Goal: Information Seeking & Learning: Learn about a topic

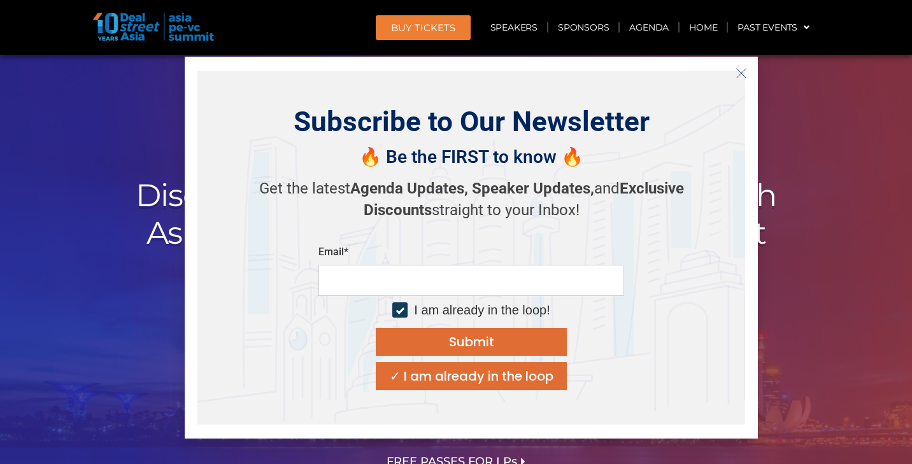
click at [743, 69] on icon "Close" at bounding box center [741, 73] width 11 height 11
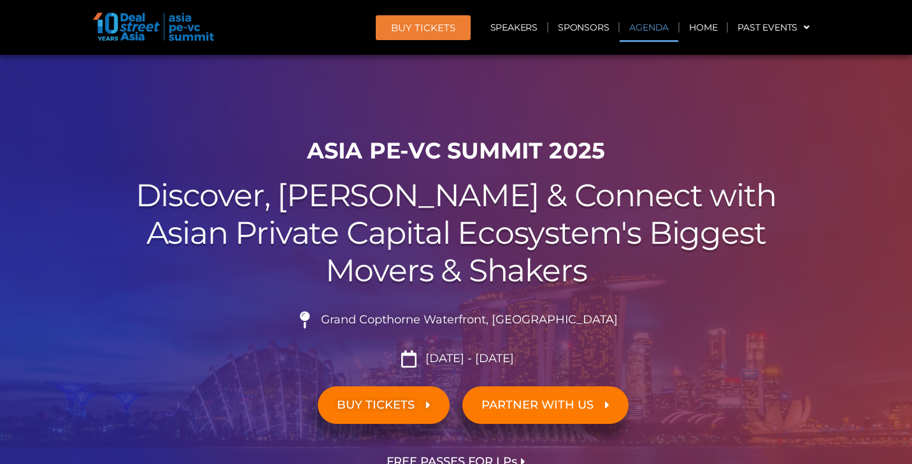
click at [663, 28] on link "Agenda" at bounding box center [649, 27] width 59 height 29
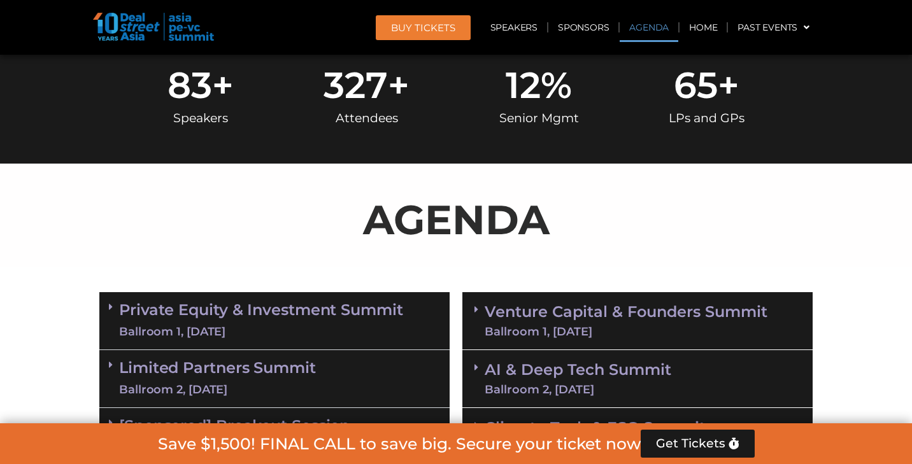
scroll to position [664, 0]
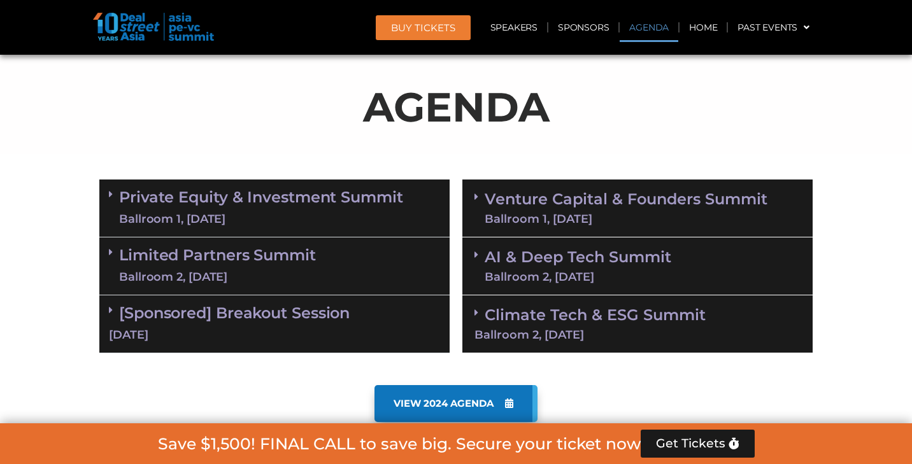
click at [552, 213] on div "Ballroom 1, [DATE]" at bounding box center [626, 218] width 283 height 11
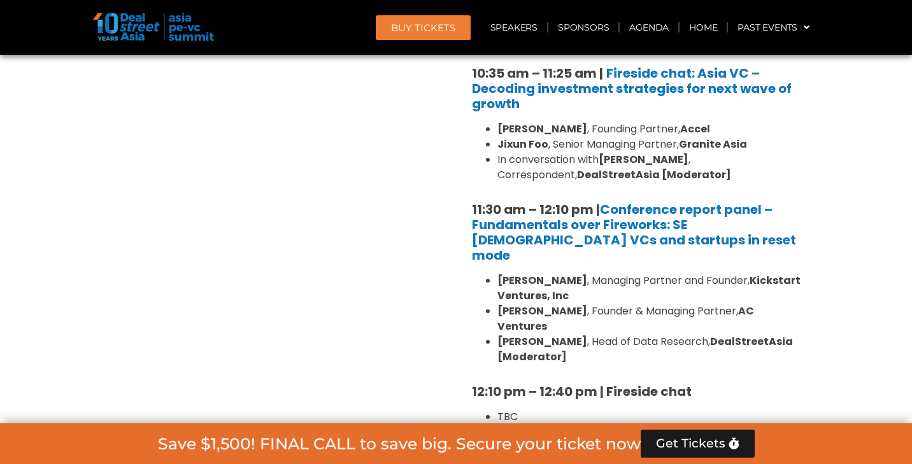
scroll to position [1170, 0]
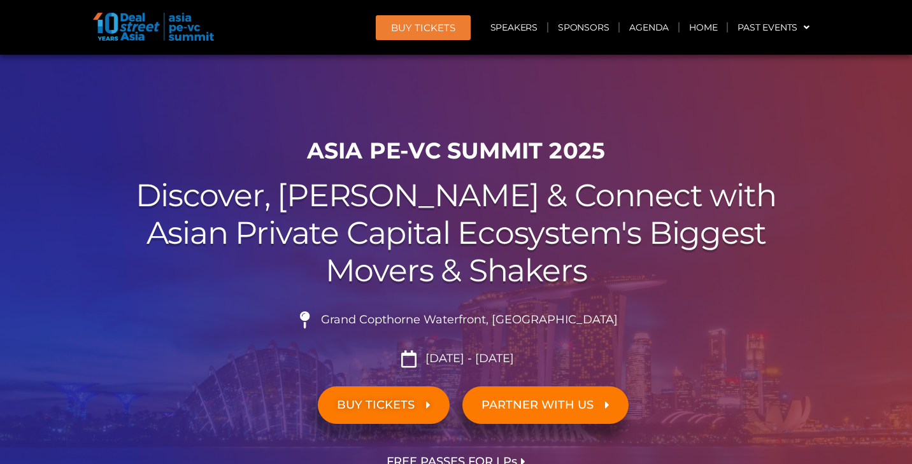
scroll to position [219, 0]
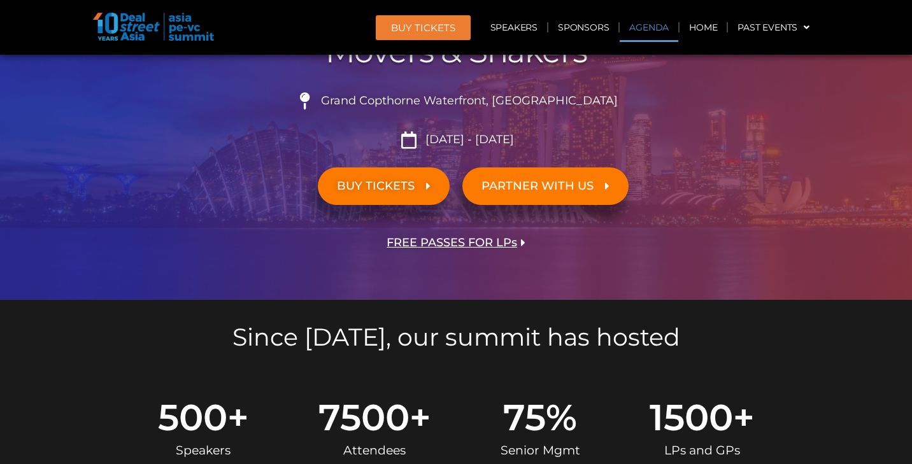
click at [647, 29] on link "Agenda" at bounding box center [649, 27] width 59 height 29
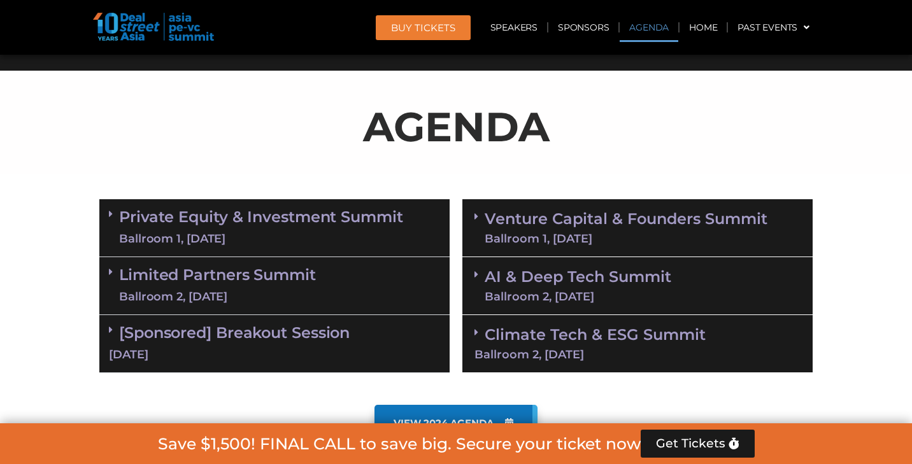
scroll to position [664, 0]
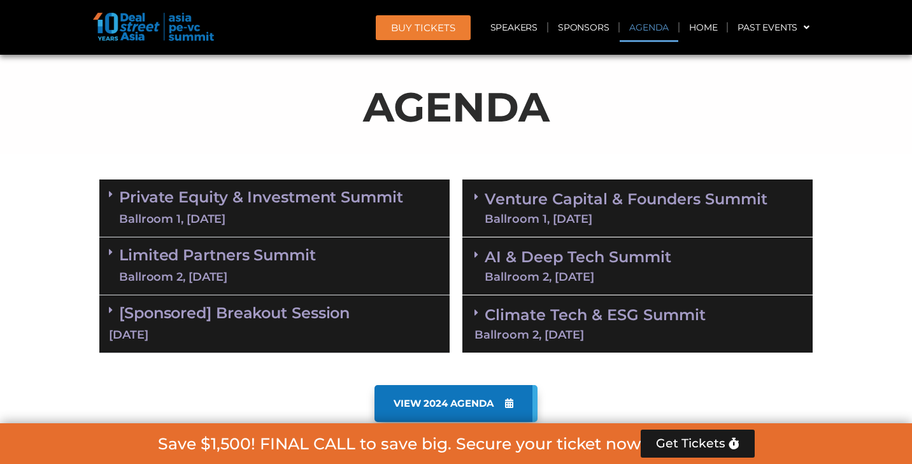
click at [560, 266] on link "AI & Deep Tech Summit Ballroom 2, 11 Sept" at bounding box center [578, 266] width 187 height 33
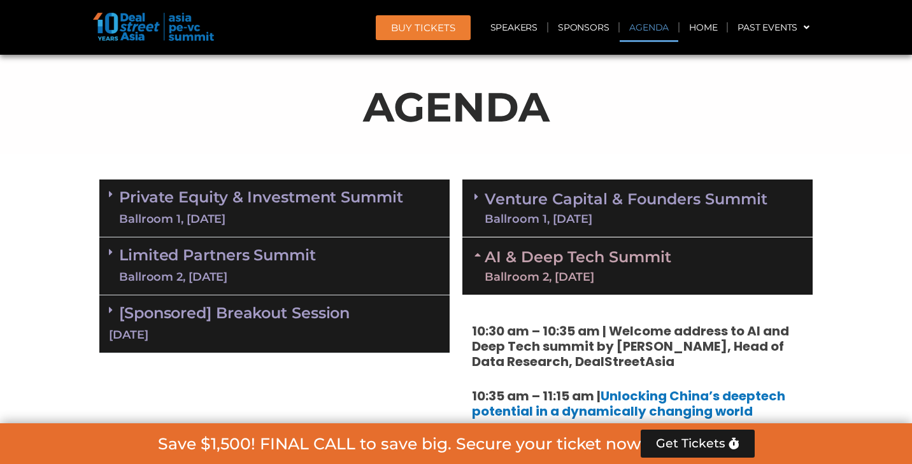
click at [561, 208] on link "Venture Capital & Founders​ Summit Ballroom 1, 11 Sept" at bounding box center [626, 208] width 283 height 33
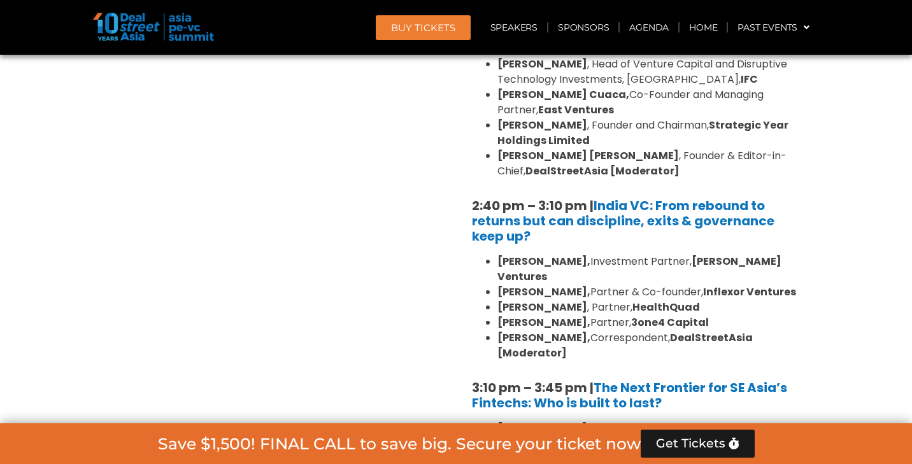
scroll to position [1795, 0]
click at [545, 254] on b "[PERSON_NAME]," at bounding box center [544, 261] width 93 height 15
click at [545, 284] on b "[PERSON_NAME]," at bounding box center [544, 291] width 93 height 15
click at [545, 299] on strong "[PERSON_NAME]" at bounding box center [543, 306] width 90 height 15
click at [545, 315] on strong "[PERSON_NAME]," at bounding box center [544, 322] width 93 height 15
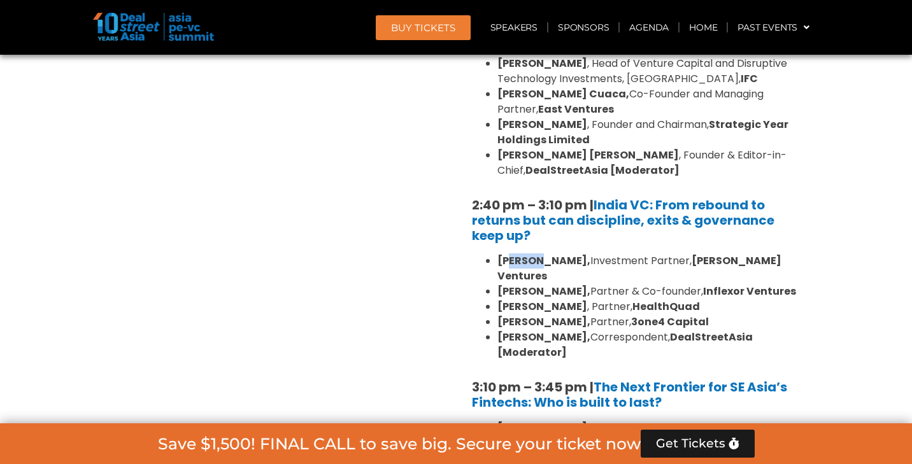
drag, startPoint x: 508, startPoint y: 210, endPoint x: 535, endPoint y: 210, distance: 27.4
click at [535, 254] on b "[PERSON_NAME]," at bounding box center [544, 261] width 93 height 15
drag, startPoint x: 526, startPoint y: 228, endPoint x: 542, endPoint y: 228, distance: 15.9
click at [542, 284] on b "[PERSON_NAME]," at bounding box center [544, 291] width 93 height 15
drag, startPoint x: 534, startPoint y: 243, endPoint x: 541, endPoint y: 243, distance: 7.0
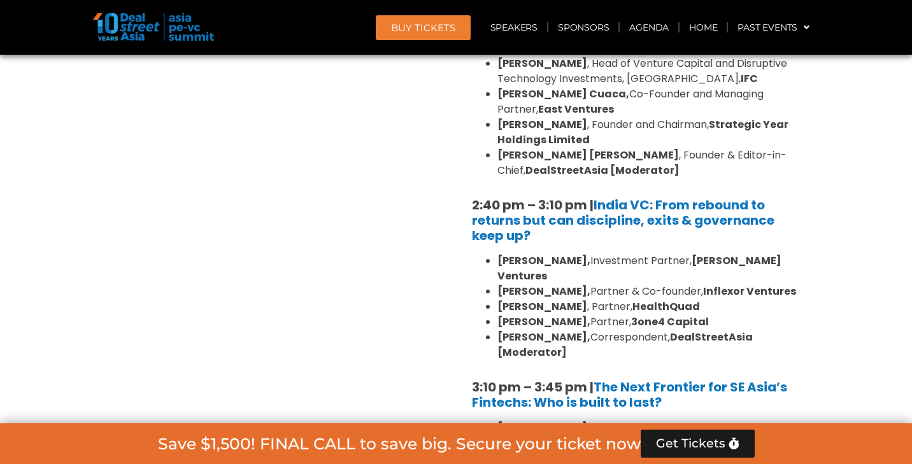
click at [540, 299] on strong "[PERSON_NAME]" at bounding box center [543, 306] width 90 height 15
drag, startPoint x: 541, startPoint y: 261, endPoint x: 552, endPoint y: 261, distance: 11.5
click at [551, 315] on strong "[PERSON_NAME]," at bounding box center [544, 322] width 93 height 15
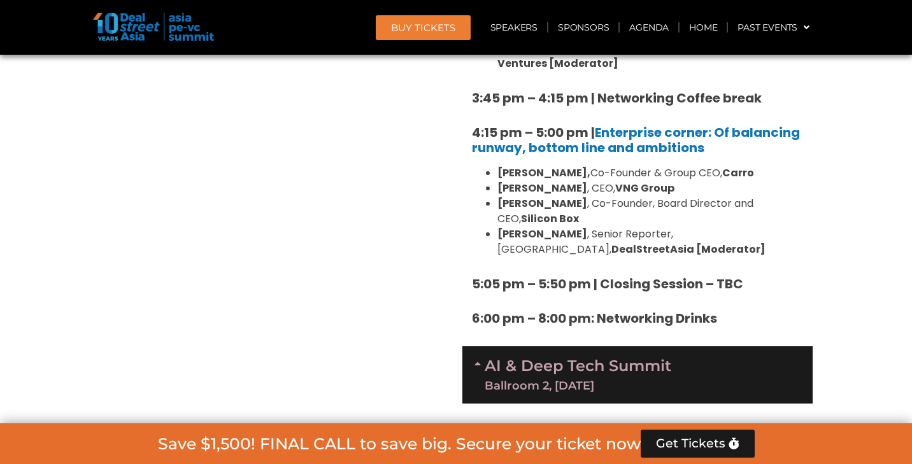
scroll to position [2239, 0]
